Goal: Transaction & Acquisition: Book appointment/travel/reservation

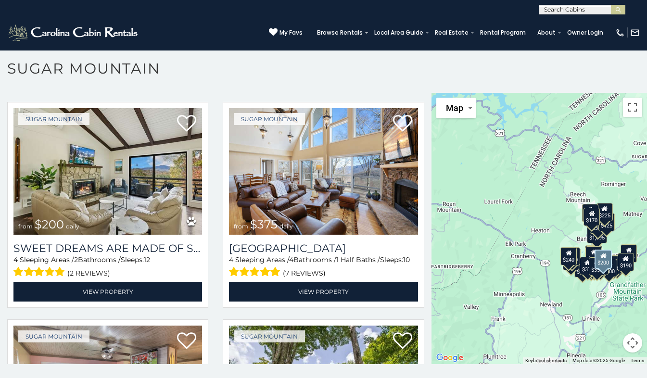
scroll to position [481, 0]
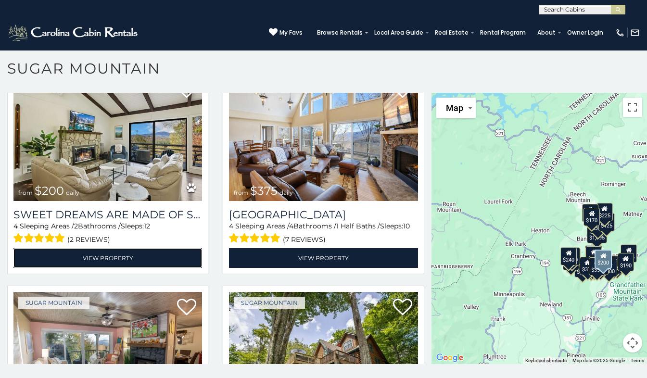
click at [173, 254] on link "View Property" at bounding box center [107, 258] width 189 height 20
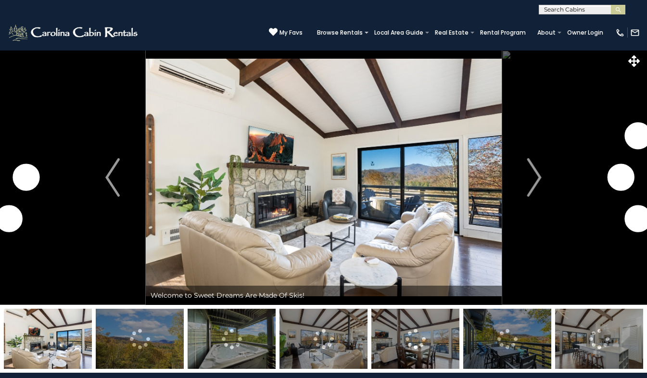
click at [542, 176] on button "Next" at bounding box center [535, 177] width 66 height 255
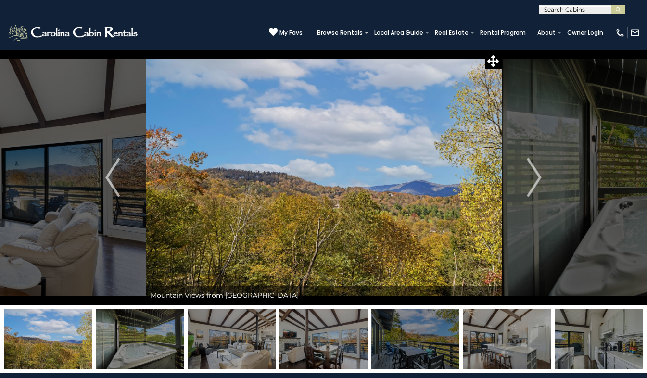
click at [533, 176] on img "Next" at bounding box center [535, 177] width 14 height 39
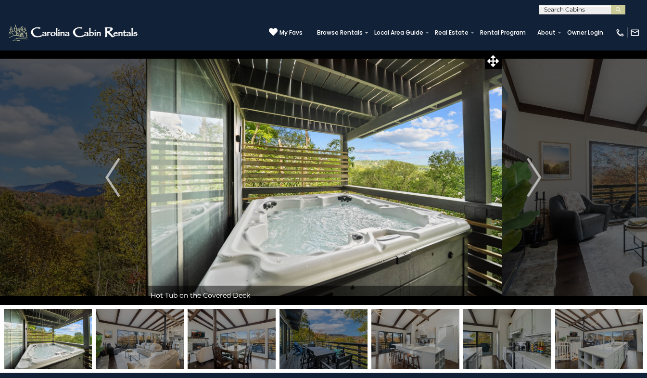
click at [533, 176] on img "Next" at bounding box center [535, 177] width 14 height 39
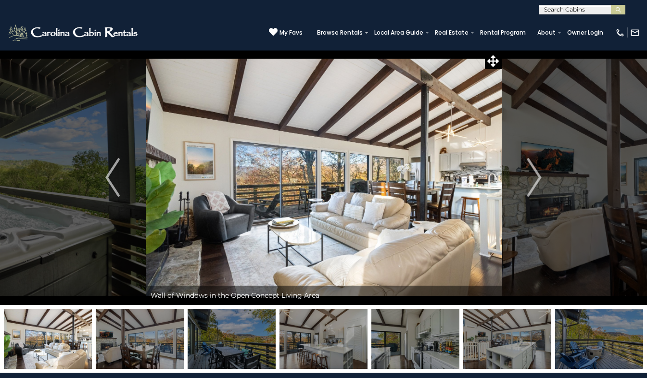
click at [533, 176] on img "Next" at bounding box center [535, 177] width 14 height 39
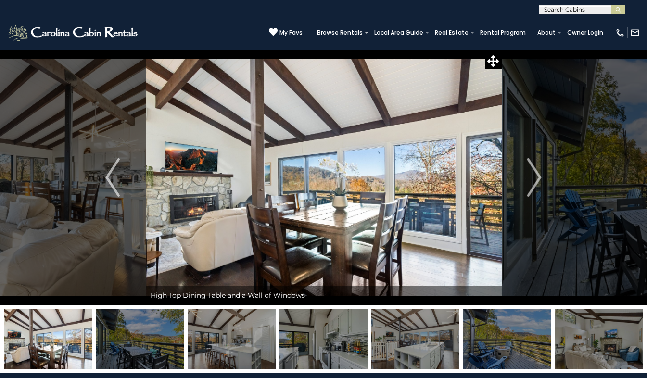
click at [533, 176] on img "Next" at bounding box center [535, 177] width 14 height 39
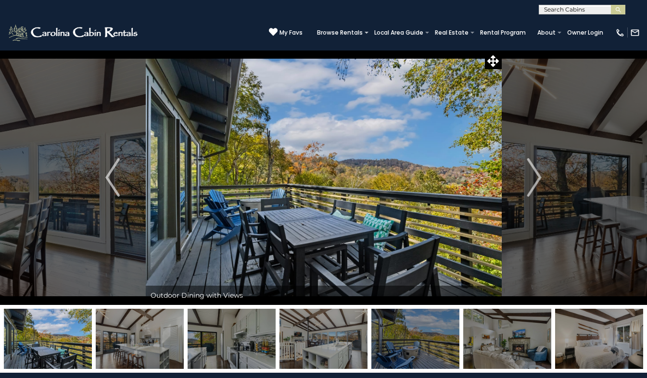
click at [533, 176] on img "Next" at bounding box center [535, 177] width 14 height 39
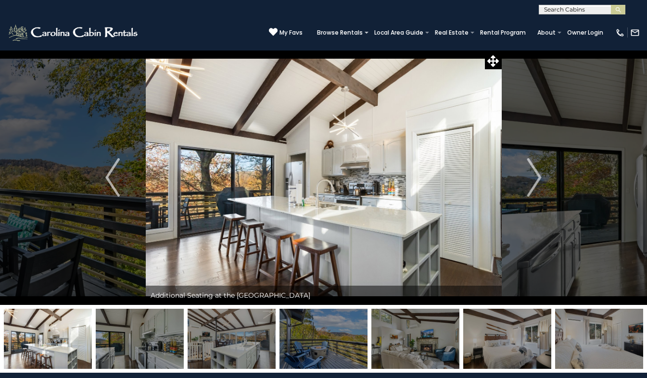
drag, startPoint x: 533, startPoint y: 176, endPoint x: 535, endPoint y: 168, distance: 7.9
click at [535, 168] on img "Next" at bounding box center [535, 177] width 14 height 39
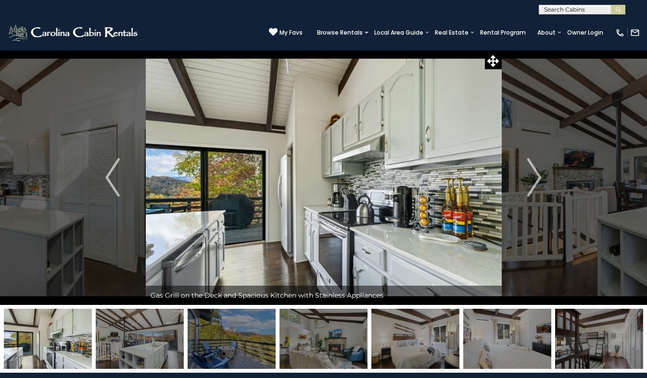
click at [535, 168] on img "Next" at bounding box center [535, 177] width 14 height 39
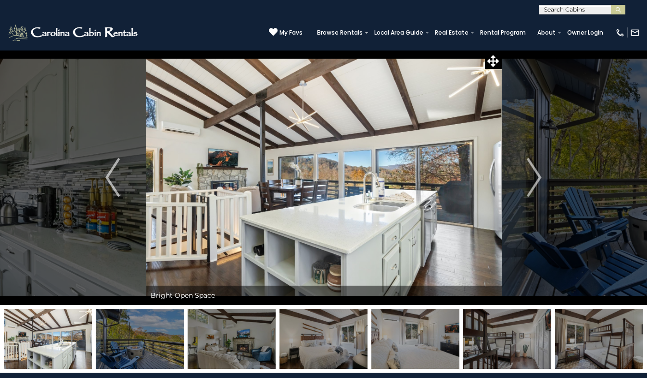
click at [535, 168] on img "Next" at bounding box center [535, 177] width 14 height 39
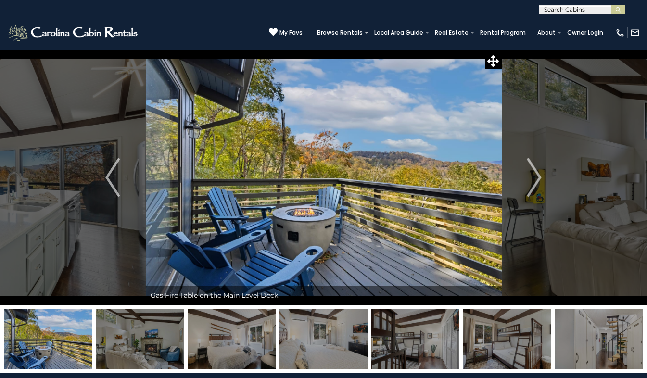
click at [535, 168] on img "Next" at bounding box center [535, 177] width 14 height 39
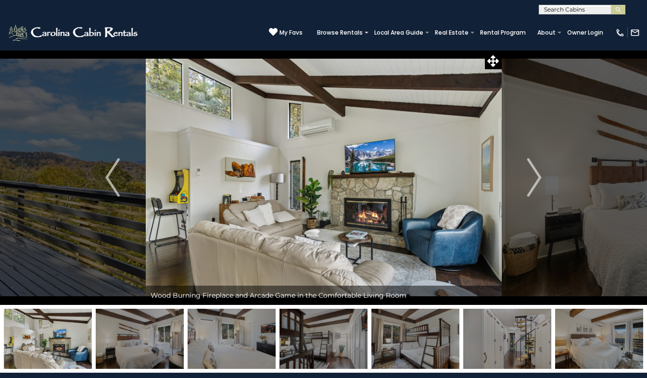
click at [535, 168] on img "Next" at bounding box center [535, 177] width 14 height 39
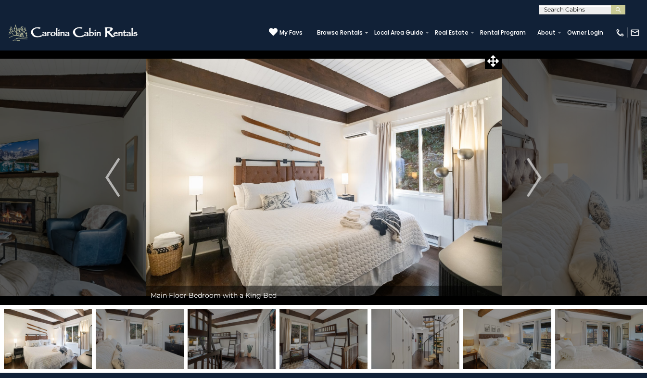
click at [535, 168] on img "Next" at bounding box center [535, 177] width 14 height 39
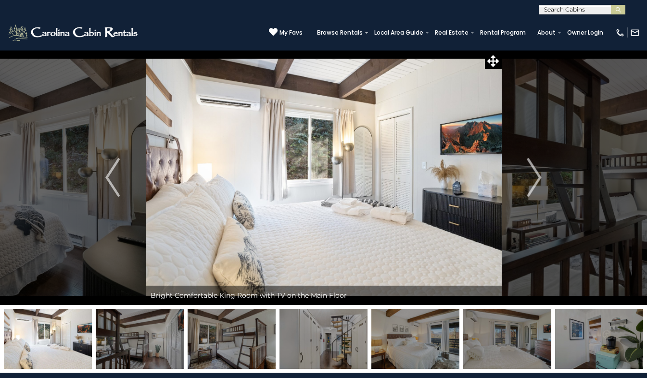
click at [535, 168] on img "Next" at bounding box center [535, 177] width 14 height 39
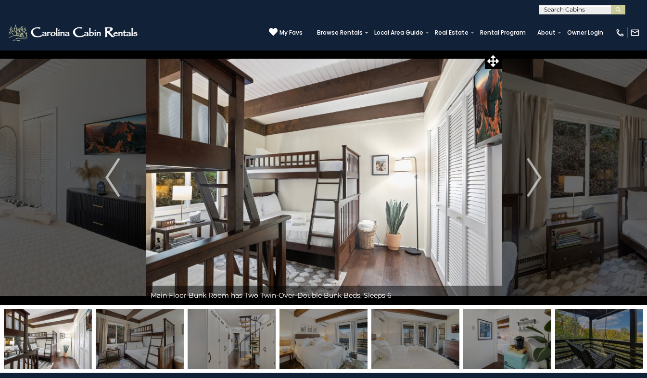
click at [535, 168] on img "Next" at bounding box center [535, 177] width 14 height 39
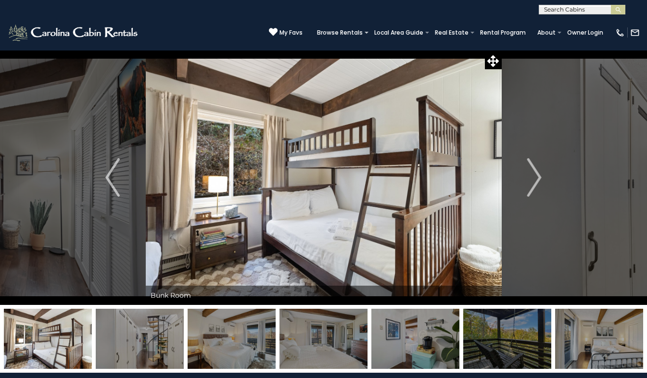
click at [535, 168] on img "Next" at bounding box center [535, 177] width 14 height 39
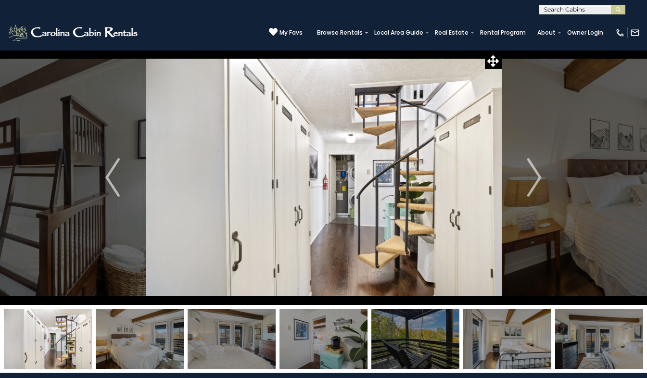
click at [535, 168] on img "Next" at bounding box center [535, 177] width 14 height 39
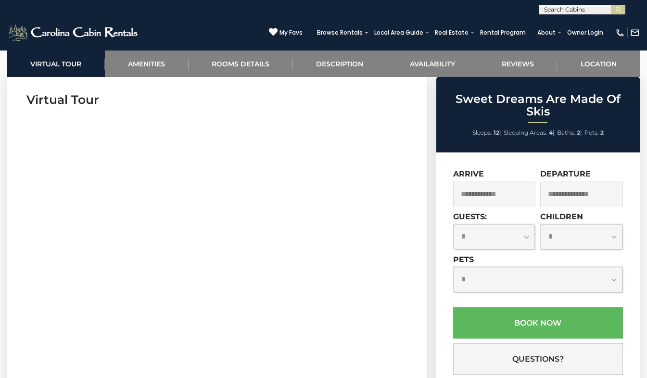
scroll to position [390, 0]
click at [507, 197] on input "text" at bounding box center [494, 194] width 83 height 26
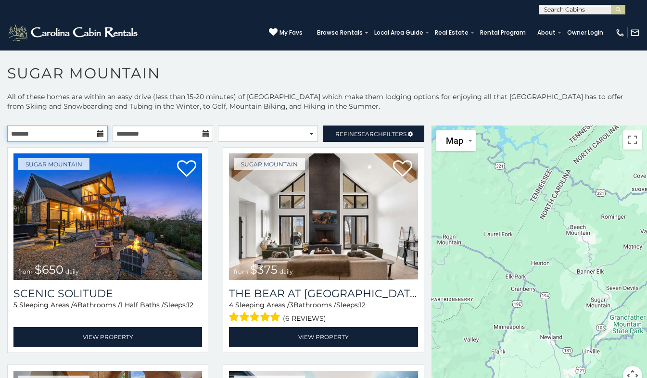
click at [59, 136] on input "text" at bounding box center [57, 134] width 101 height 16
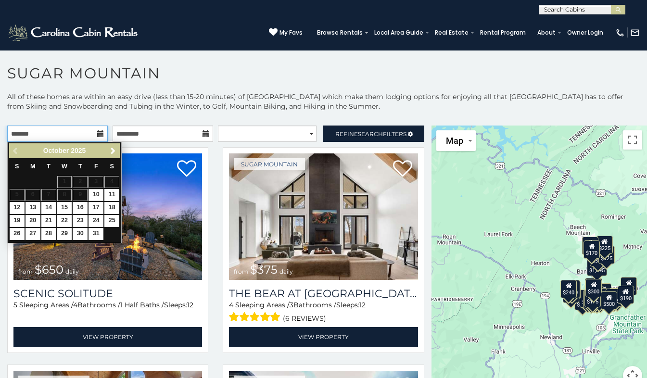
scroll to position [5, 0]
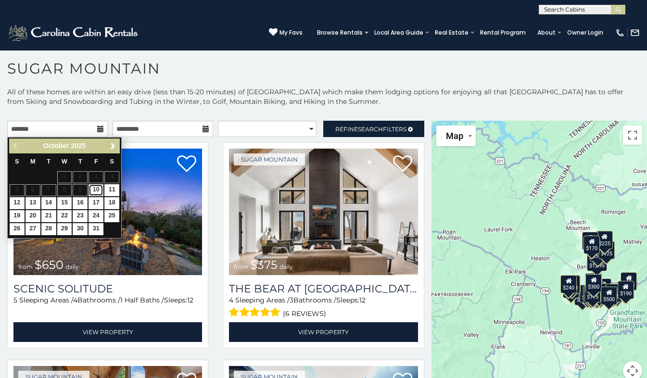
click at [97, 191] on link "10" at bounding box center [96, 190] width 15 height 12
type input "**********"
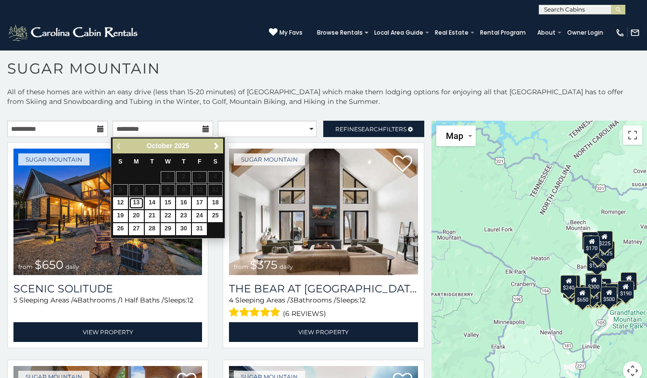
click at [133, 203] on link "13" at bounding box center [136, 203] width 15 height 12
type input "**********"
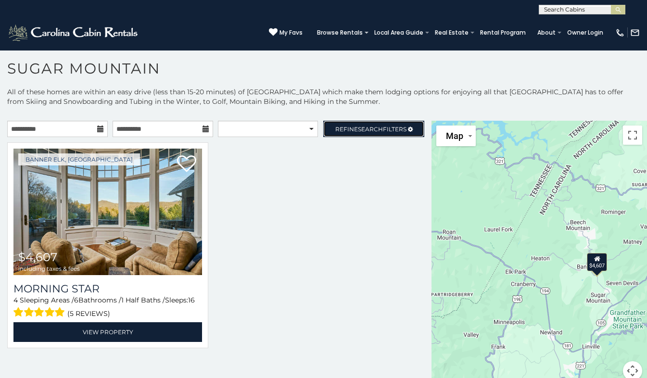
click at [348, 125] on link "Refine Search Filters" at bounding box center [373, 129] width 101 height 16
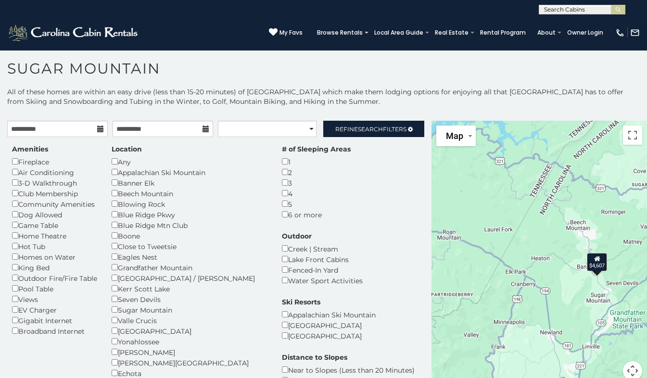
click at [449, 93] on p "All of these homes are within an easy drive (less than 15-20 minutes) of [GEOGR…" at bounding box center [323, 101] width 647 height 29
click at [388, 104] on p "All of these homes are within an easy drive (less than 15-20 minutes) of [GEOGR…" at bounding box center [323, 101] width 647 height 29
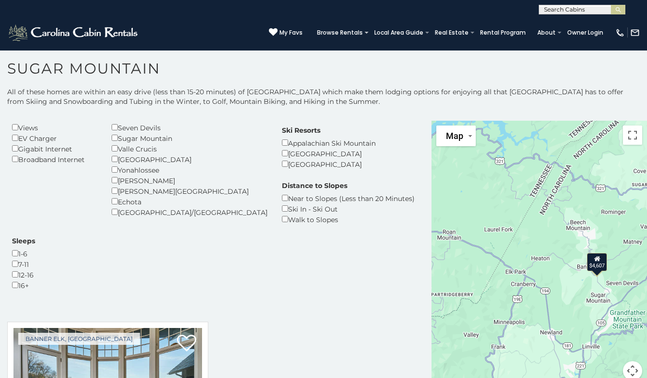
scroll to position [243, 0]
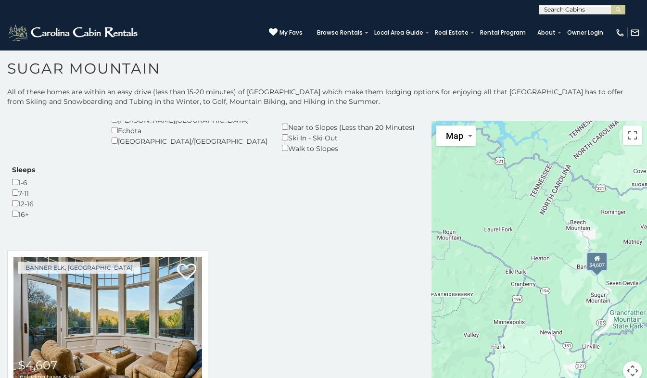
click at [132, 257] on img at bounding box center [107, 320] width 189 height 127
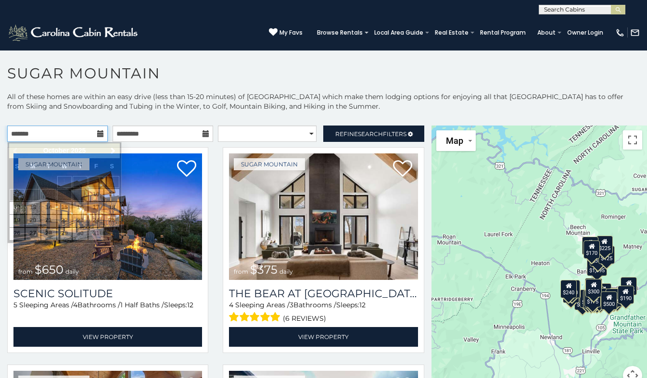
click at [103, 132] on input "text" at bounding box center [57, 134] width 101 height 16
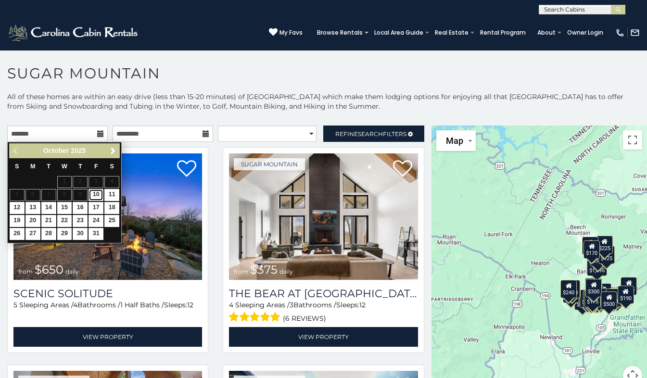
click at [100, 189] on link "10" at bounding box center [96, 195] width 15 height 12
type input "**********"
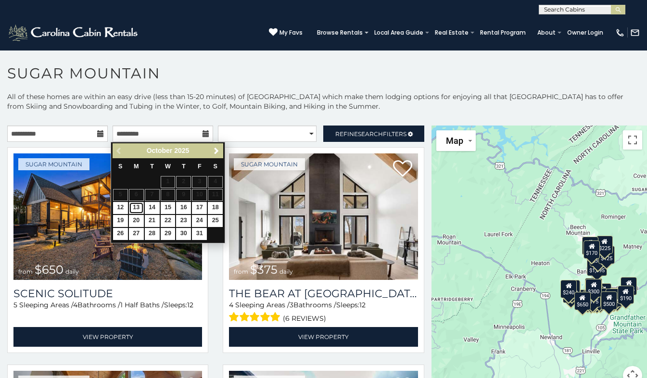
click at [138, 208] on link "13" at bounding box center [136, 208] width 15 height 12
type input "**********"
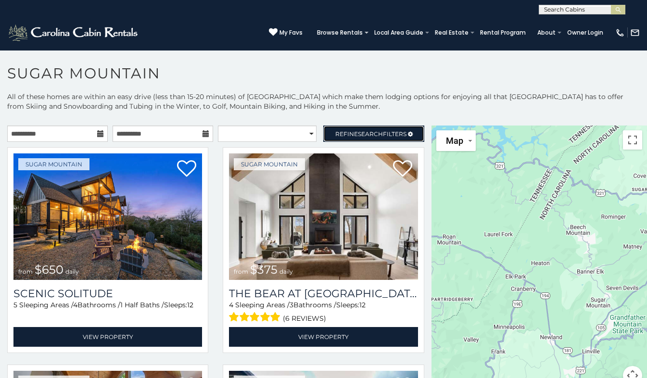
click at [380, 132] on span "Refine Search Filters" at bounding box center [370, 133] width 71 height 7
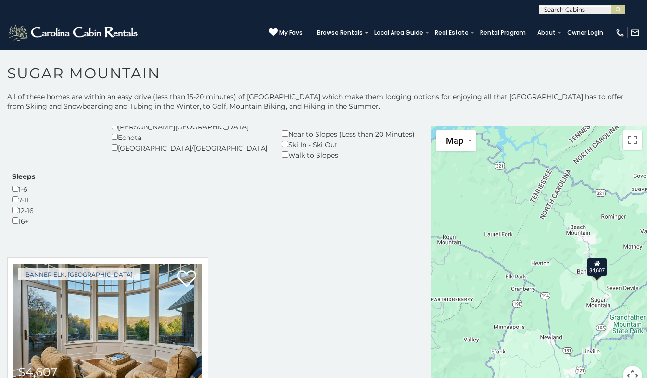
scroll to position [243, 0]
